Goal: Task Accomplishment & Management: Manage account settings

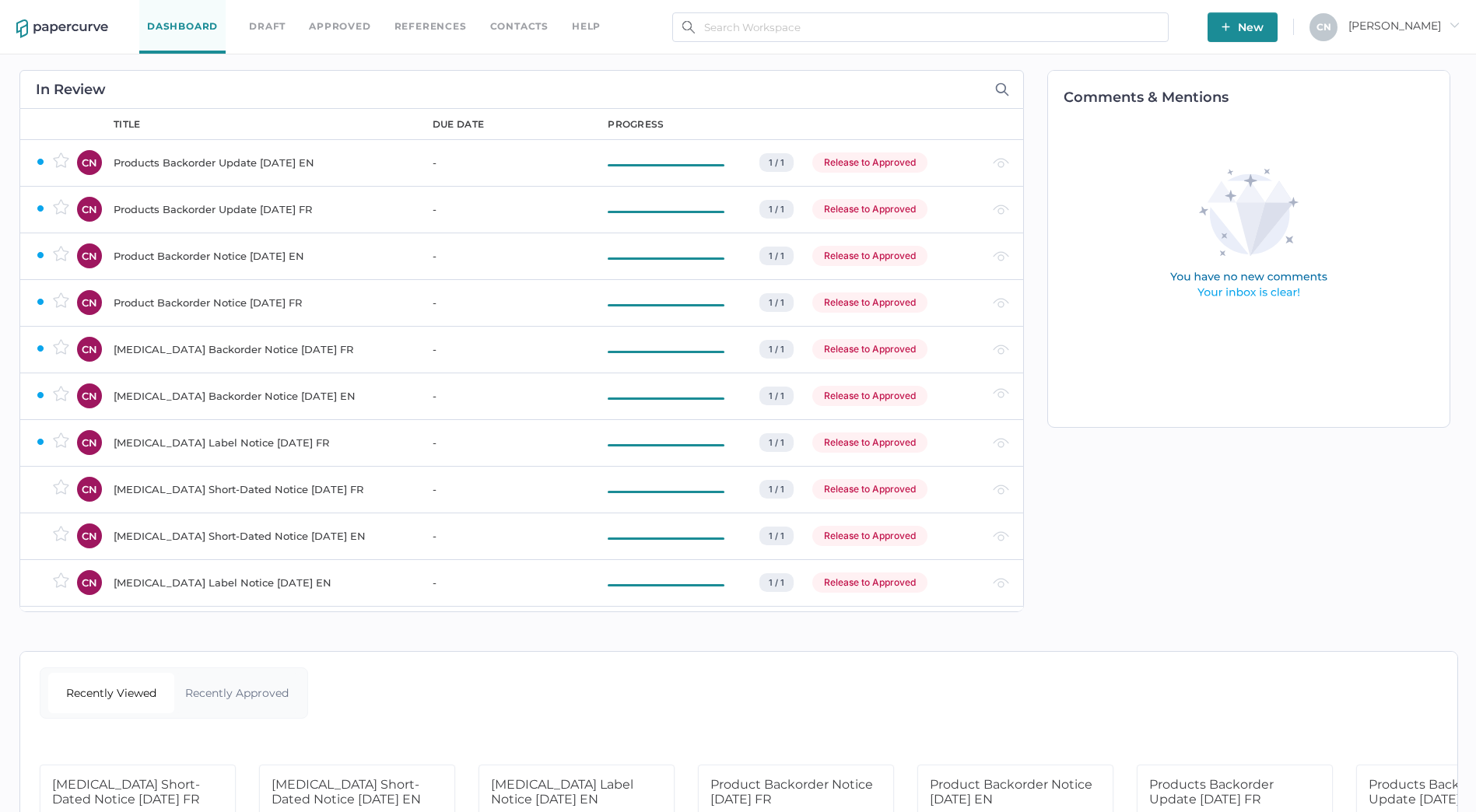
click at [519, 31] on link "Contacts" at bounding box center [519, 26] width 58 height 17
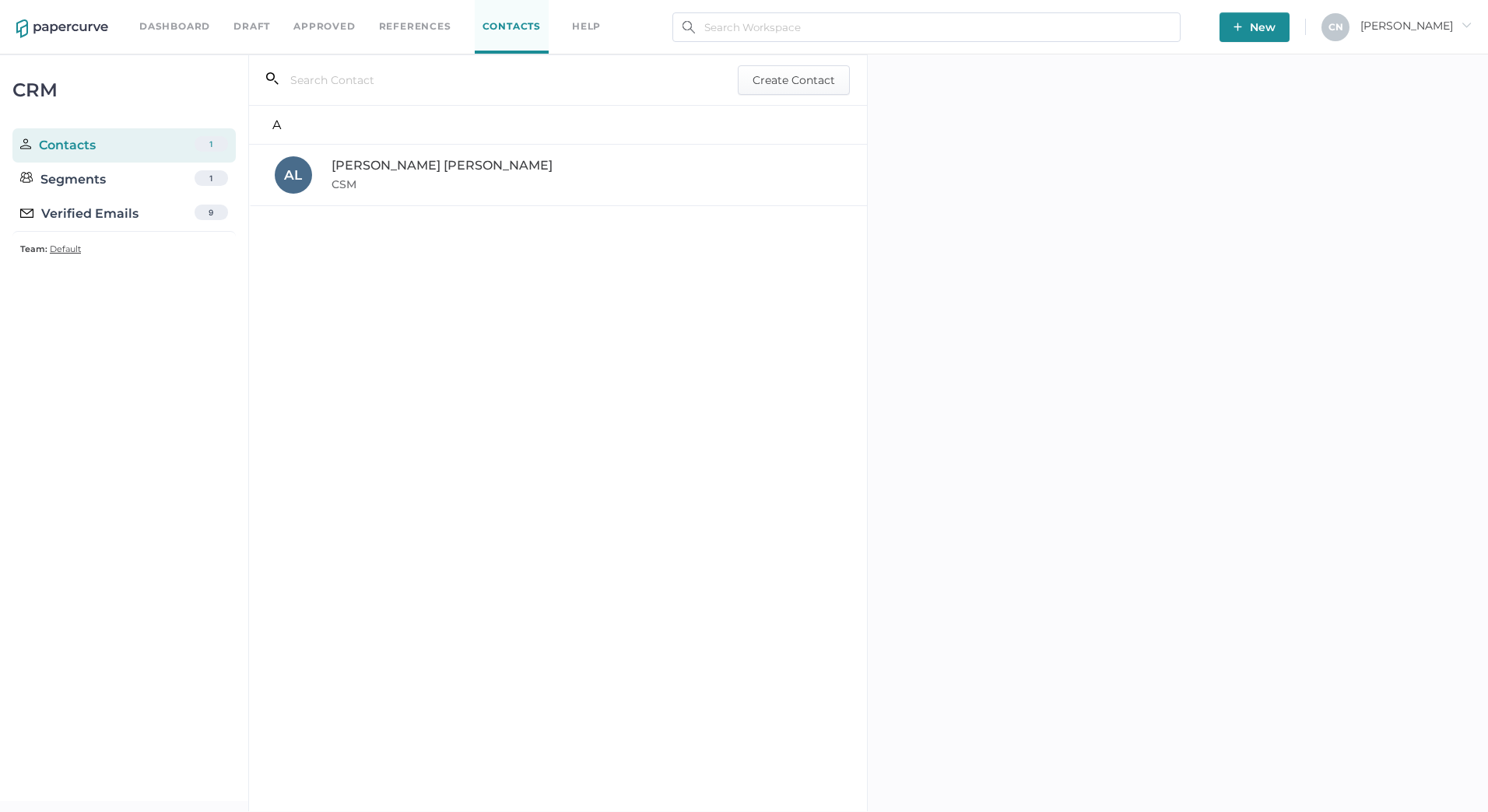
click at [58, 246] on span "Default" at bounding box center [66, 248] width 31 height 11
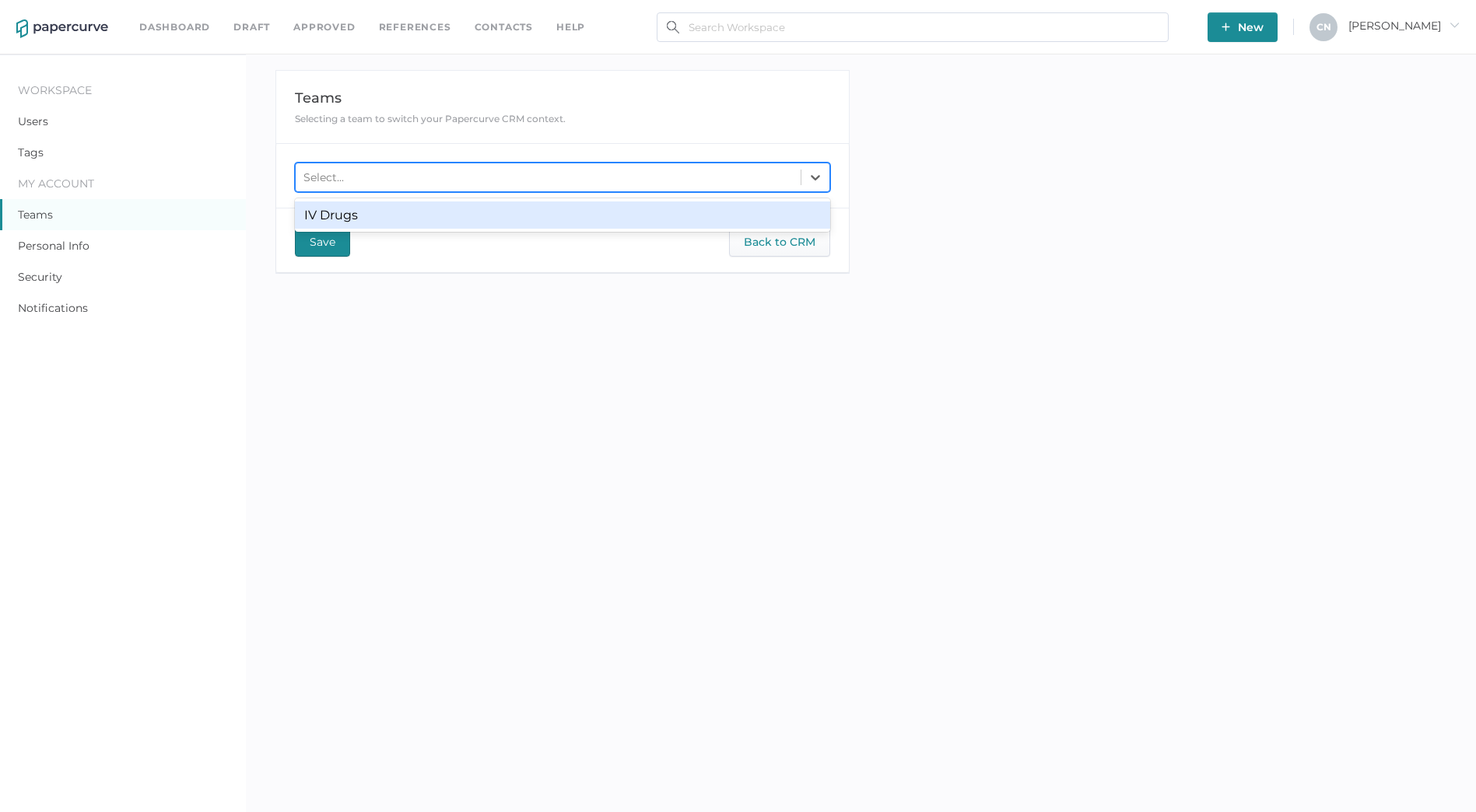
click at [343, 184] on div "Select..." at bounding box center [547, 177] width 504 height 23
click at [337, 213] on div "IV Drugs" at bounding box center [562, 215] width 535 height 27
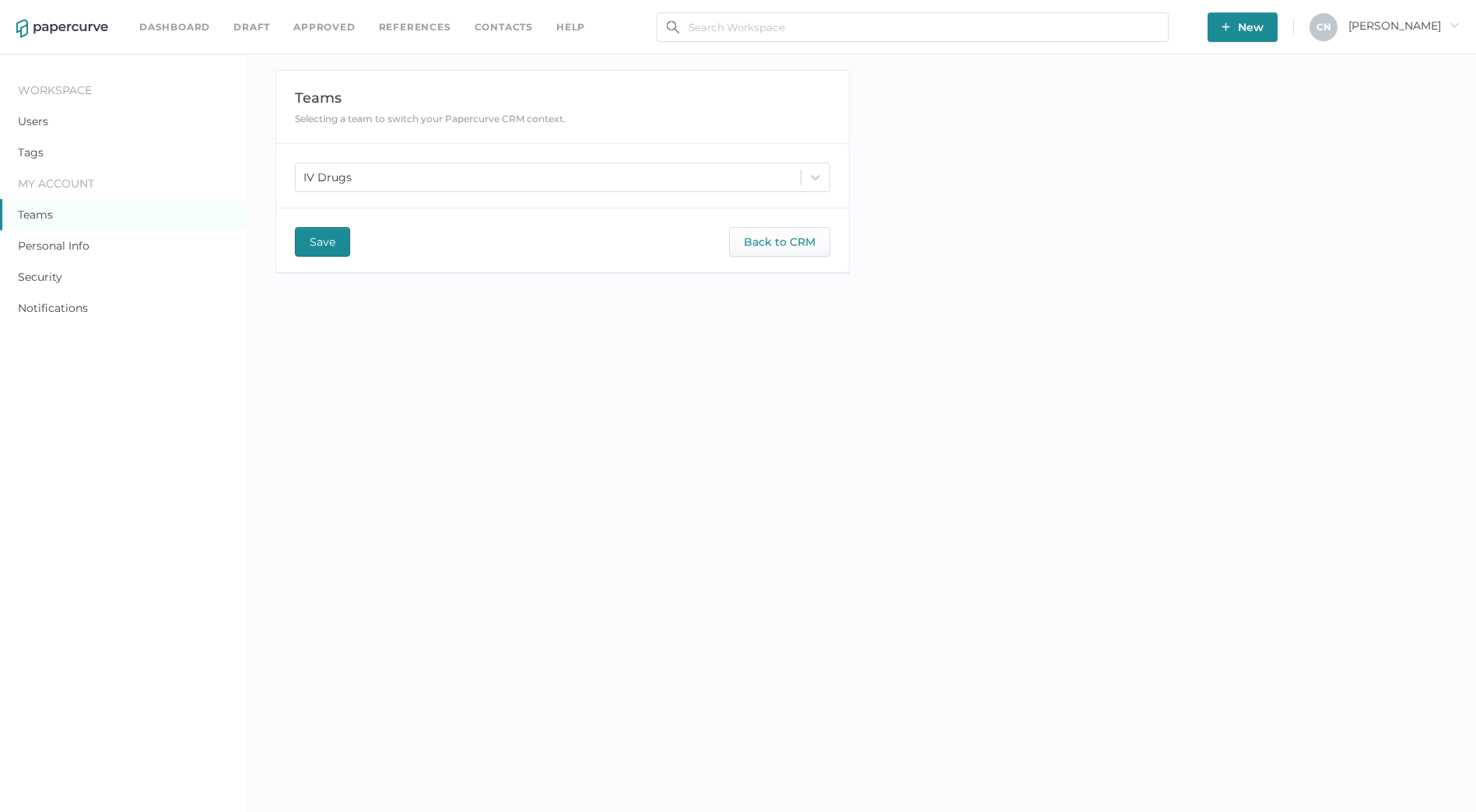
click at [324, 245] on span "Save" at bounding box center [322, 242] width 26 height 28
click at [179, 31] on link "Dashboard" at bounding box center [174, 27] width 71 height 17
